Goal: Task Accomplishment & Management: Use online tool/utility

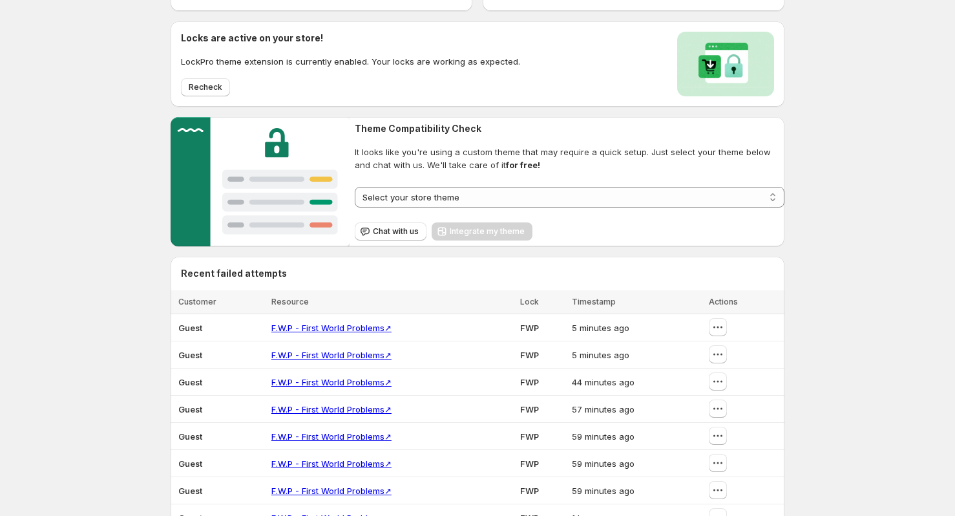
scroll to position [101, 0]
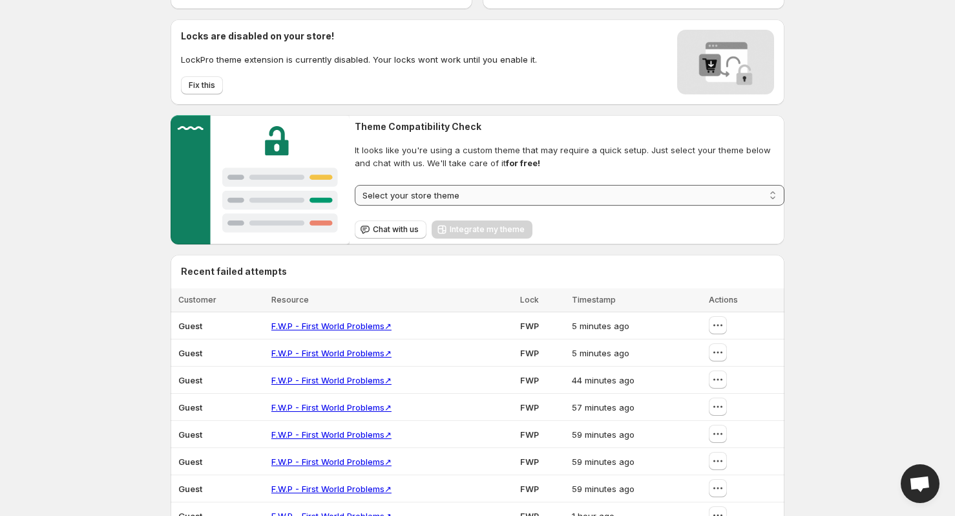
click at [443, 201] on select "**********" at bounding box center [570, 195] width 430 height 21
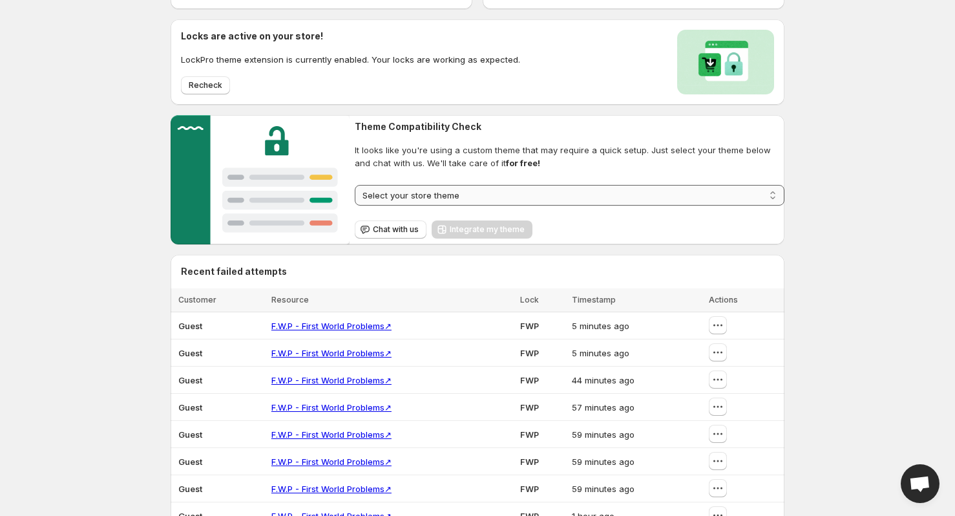
click at [443, 201] on select "**********" at bounding box center [570, 195] width 430 height 21
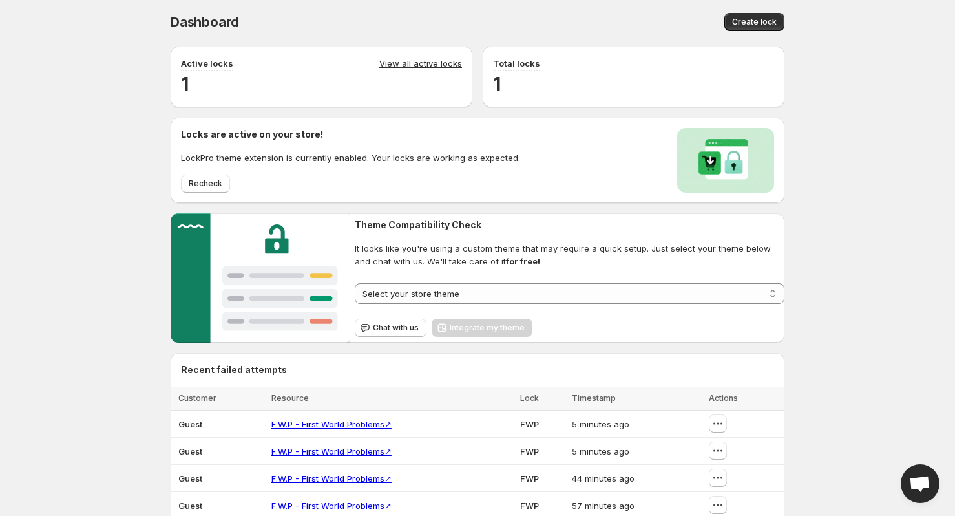
scroll to position [0, 0]
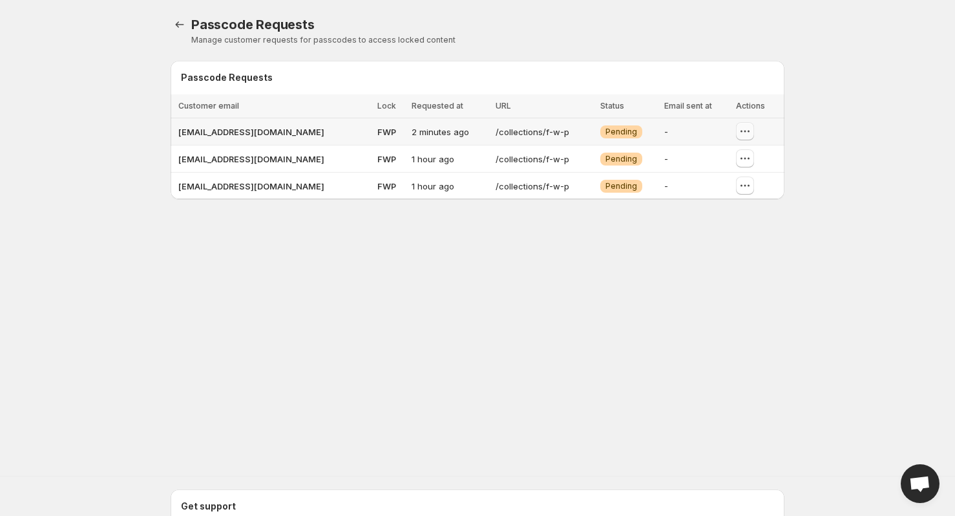
click at [746, 139] on button "button" at bounding box center [745, 131] width 18 height 18
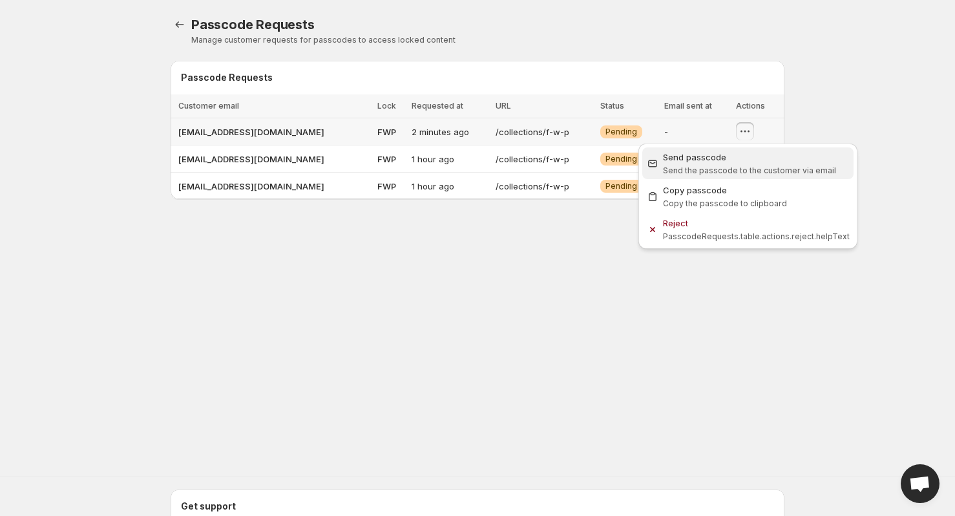
click at [669, 175] on span "Send passcode Send the passcode to the customer via email" at bounding box center [756, 164] width 187 height 26
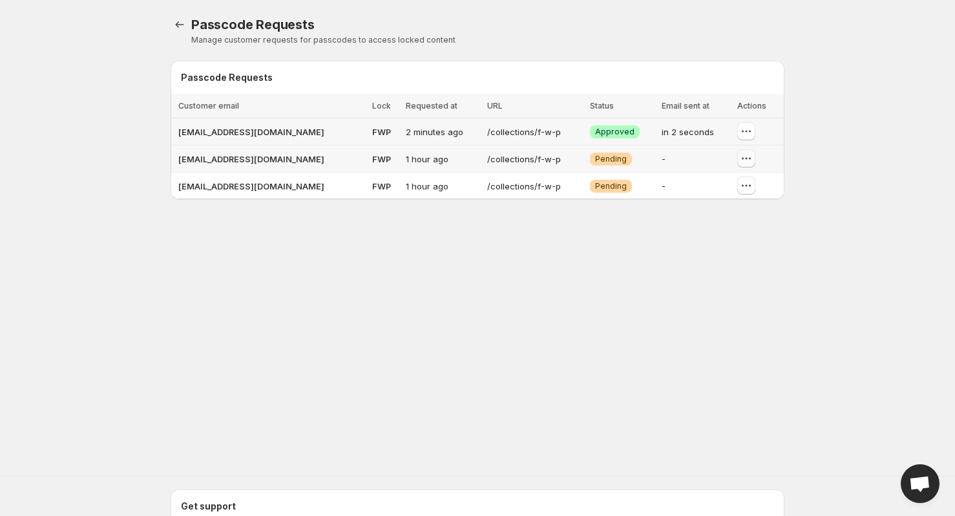
click at [742, 163] on icon "button" at bounding box center [746, 158] width 13 height 13
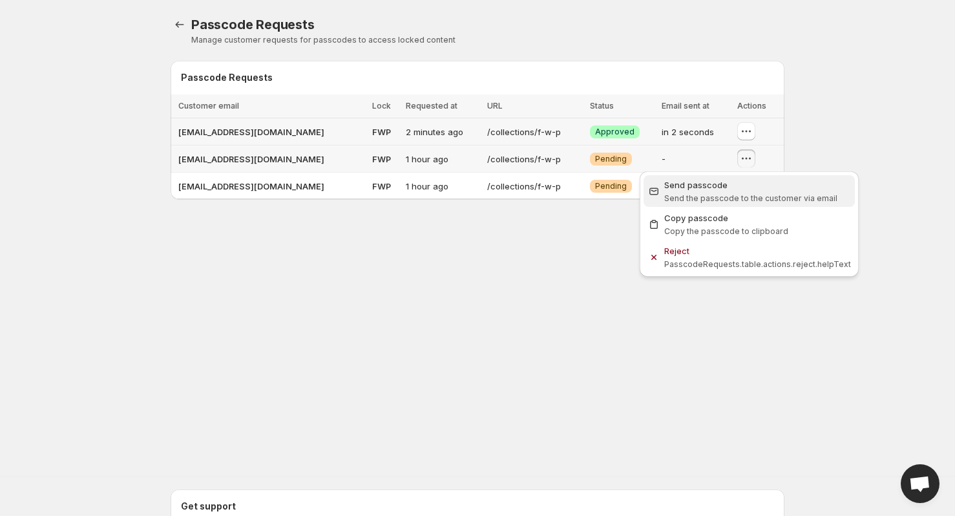
click at [739, 199] on span "Send the passcode to the customer via email" at bounding box center [750, 198] width 173 height 10
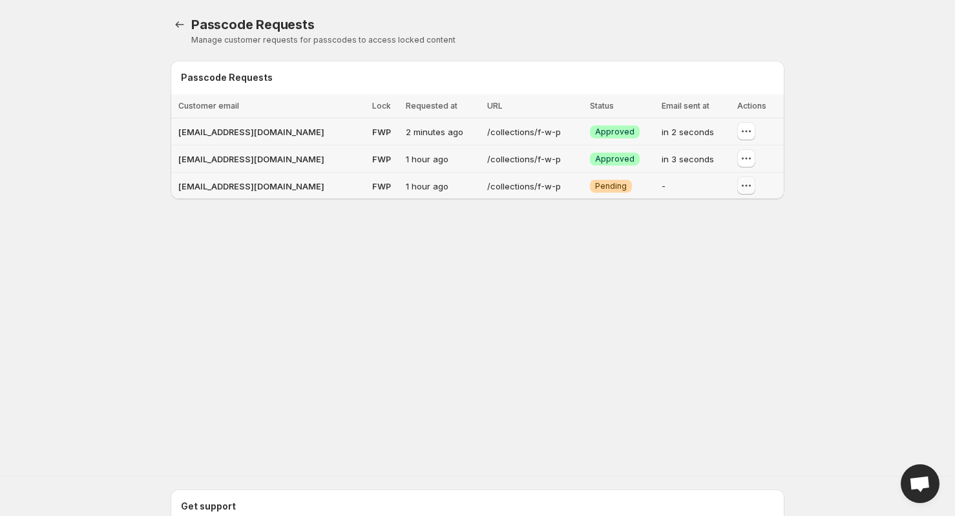
click at [748, 184] on icon "button" at bounding box center [746, 185] width 13 height 13
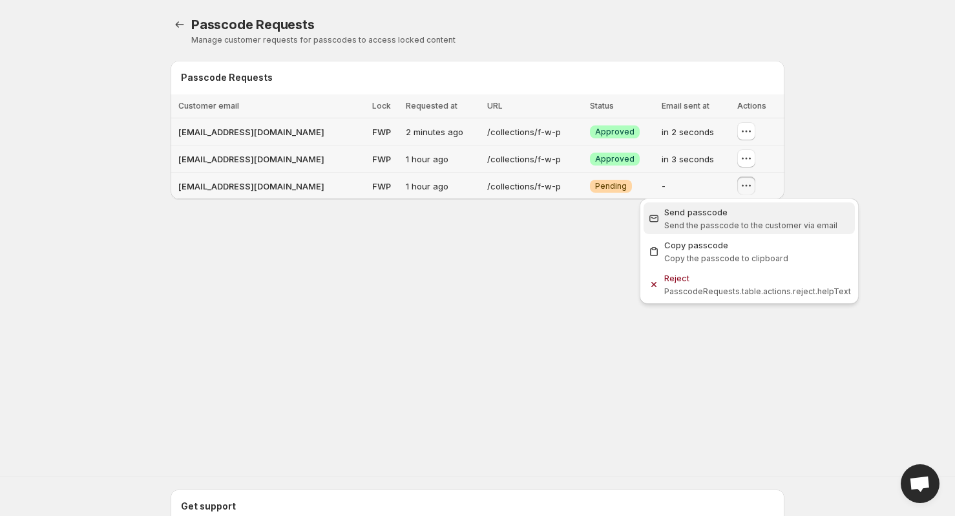
click at [728, 213] on div "Send passcode" at bounding box center [757, 211] width 187 height 13
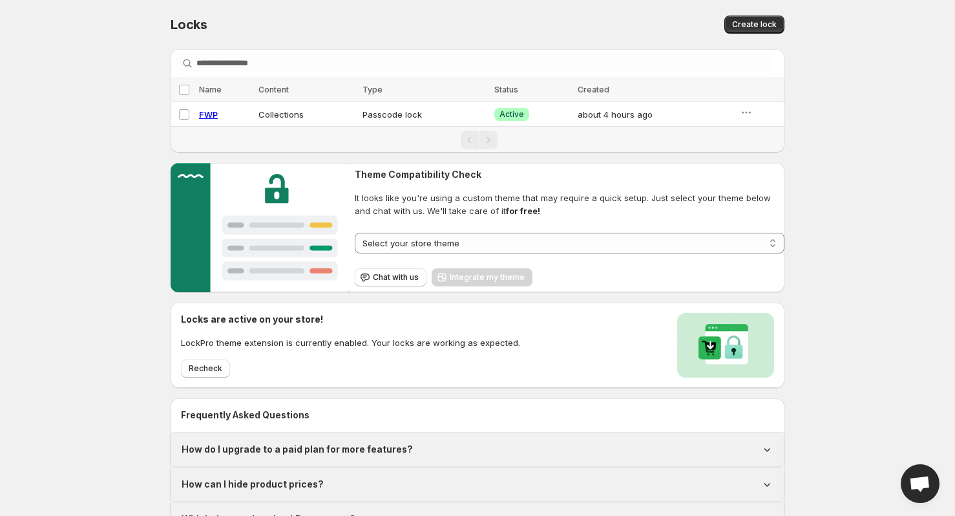
scroll to position [192, 0]
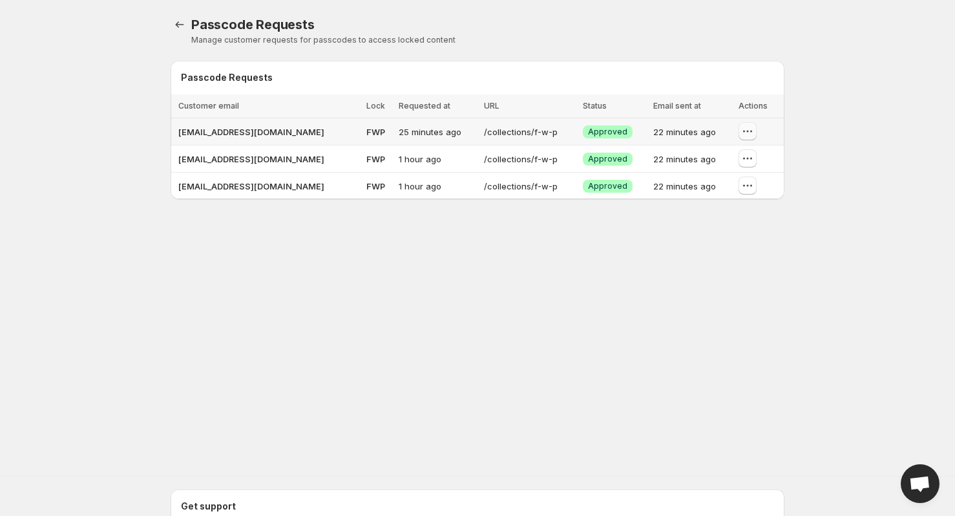
click at [745, 126] on icon "button" at bounding box center [747, 131] width 13 height 13
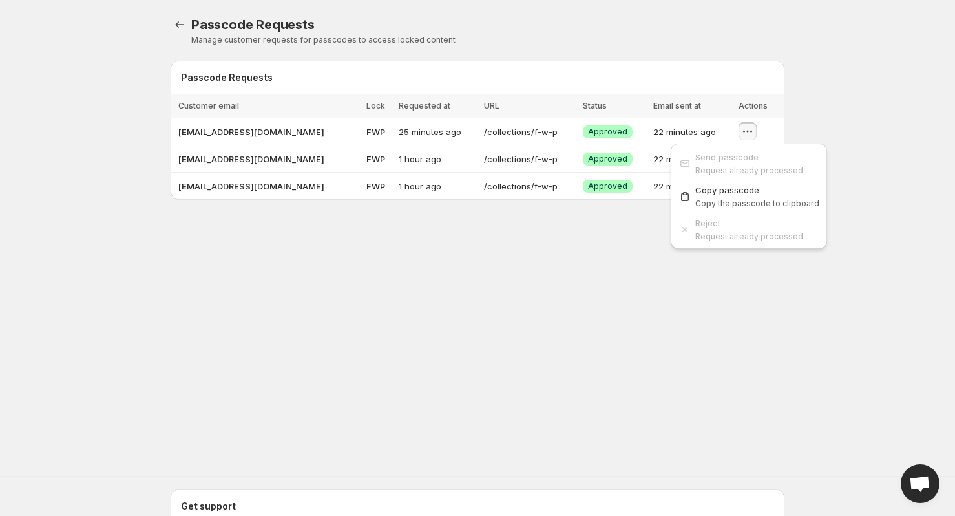
click at [672, 60] on div "Passcode Requests. This page is ready Passcode Requests Manage customer request…" at bounding box center [478, 30] width 614 height 61
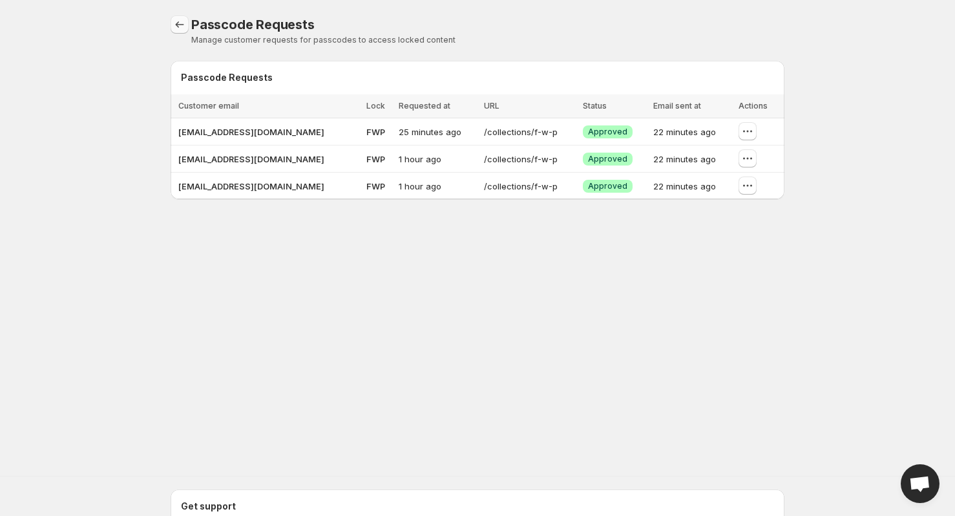
click at [178, 16] on link "Locks" at bounding box center [180, 25] width 18 height 18
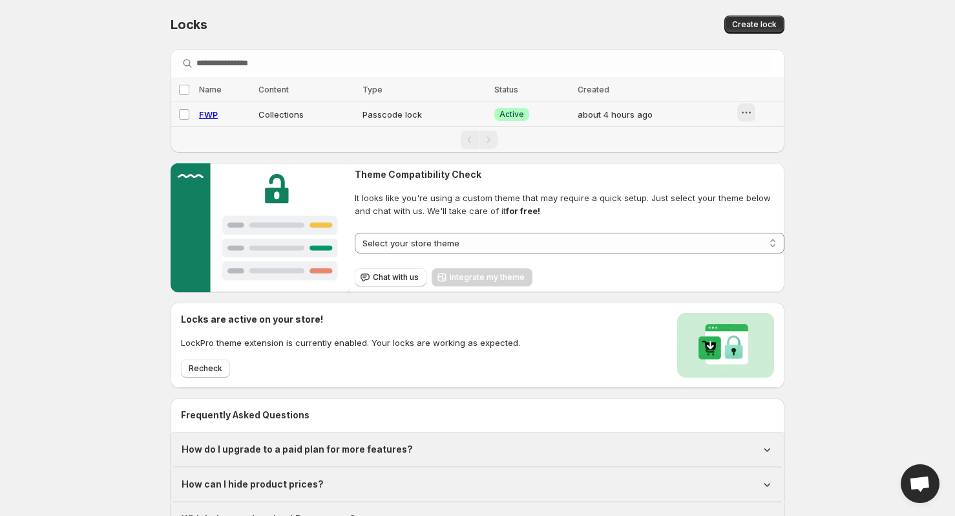
click at [751, 112] on icon "button" at bounding box center [746, 112] width 13 height 13
click at [779, 132] on button "Preview" at bounding box center [757, 140] width 57 height 21
